Goal: Communication & Community: Answer question/provide support

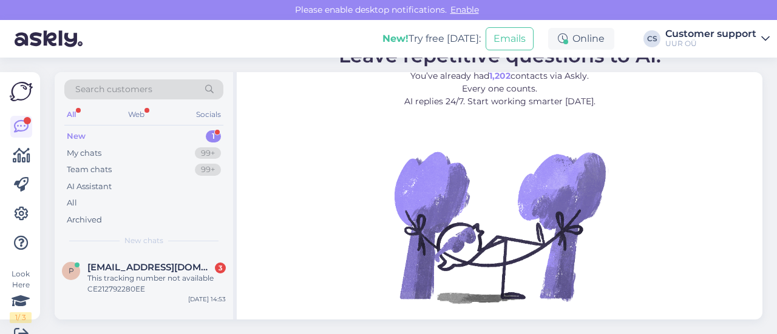
click at [186, 245] on div "New chats" at bounding box center [143, 241] width 159 height 11
click at [170, 268] on span "[EMAIL_ADDRESS][DOMAIN_NAME]" at bounding box center [150, 267] width 126 height 11
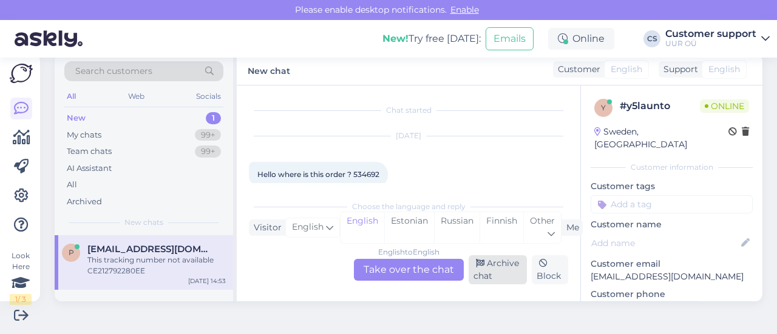
scroll to position [121, 0]
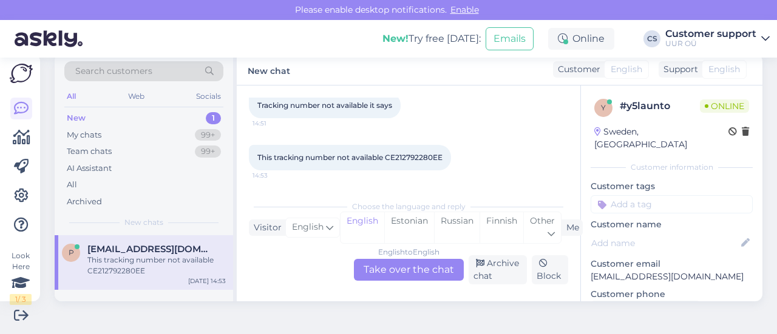
click at [409, 270] on div "English to English Take over the chat" at bounding box center [409, 270] width 110 height 22
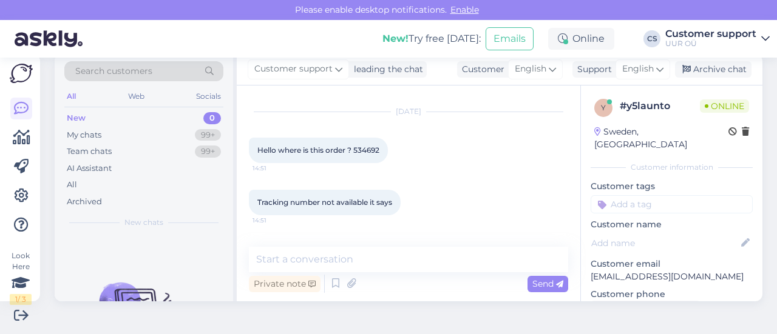
scroll to position [8, 0]
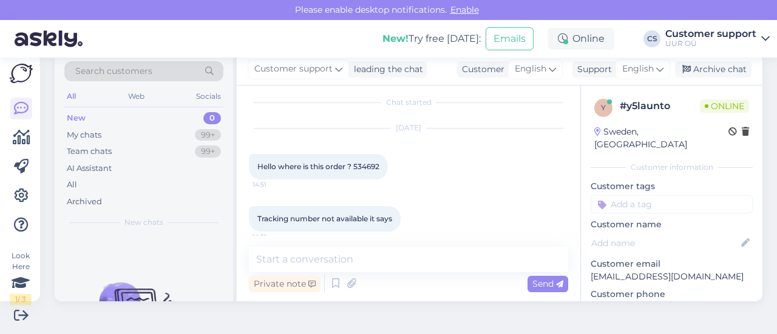
click at [370, 169] on span "Hello where is this order ? 534692" at bounding box center [318, 166] width 122 height 9
copy div "534692 14:51"
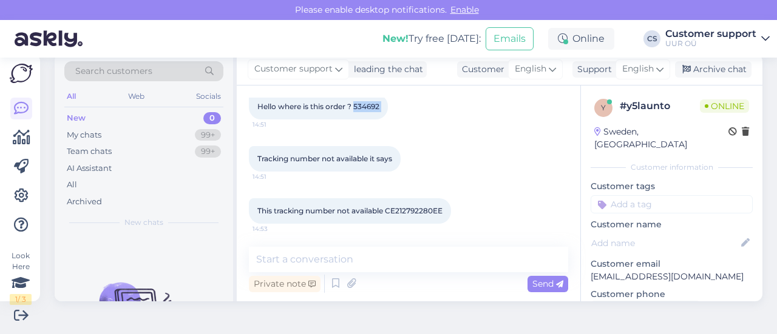
scroll to position [69, 0]
click at [428, 211] on span "This tracking number not available CE212792280EE" at bounding box center [349, 210] width 185 height 9
copy div "CE212792280EE 14:53"
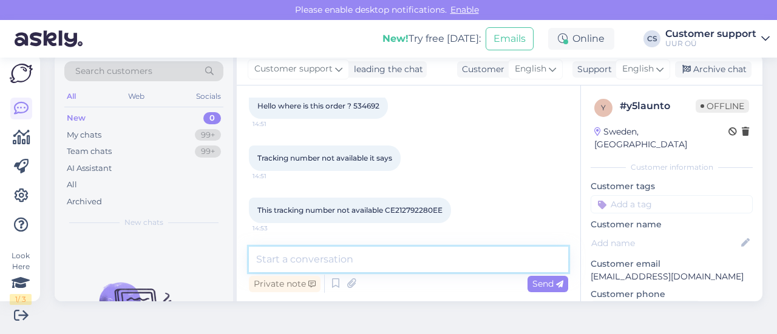
click at [341, 257] on textarea at bounding box center [408, 259] width 319 height 25
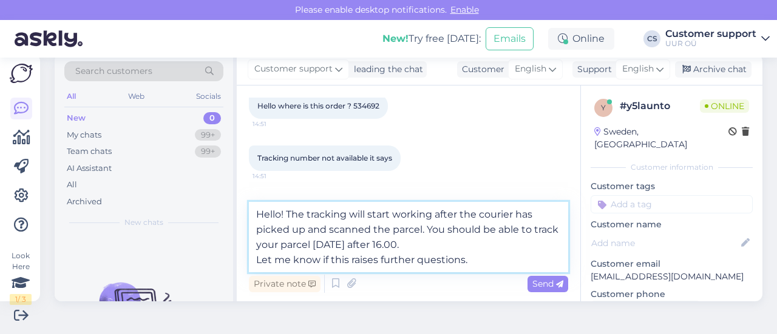
type textarea "Hello! The tracking will start working after the courier has picked up and scan…"
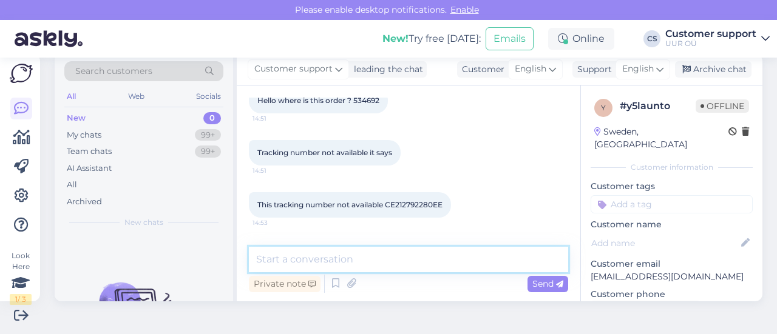
scroll to position [154, 0]
